Goal: Navigation & Orientation: Find specific page/section

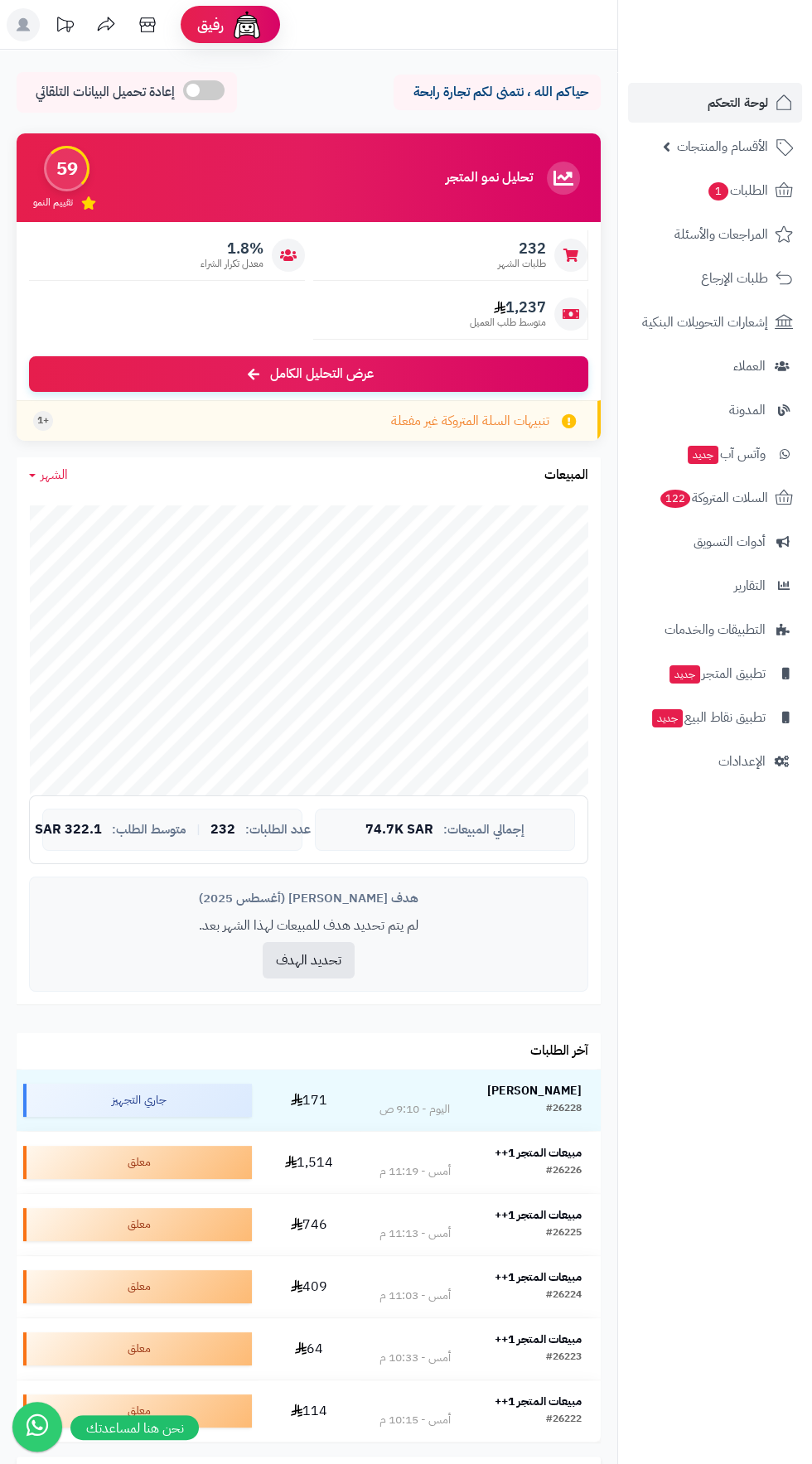
click at [739, 64] on div at bounding box center [715, 36] width 194 height 72
click at [716, 102] on span "لوحة التحكم" at bounding box center [737, 102] width 60 height 23
click at [746, 102] on span "لوحة التحكم" at bounding box center [737, 102] width 60 height 23
